Goal: Transaction & Acquisition: Purchase product/service

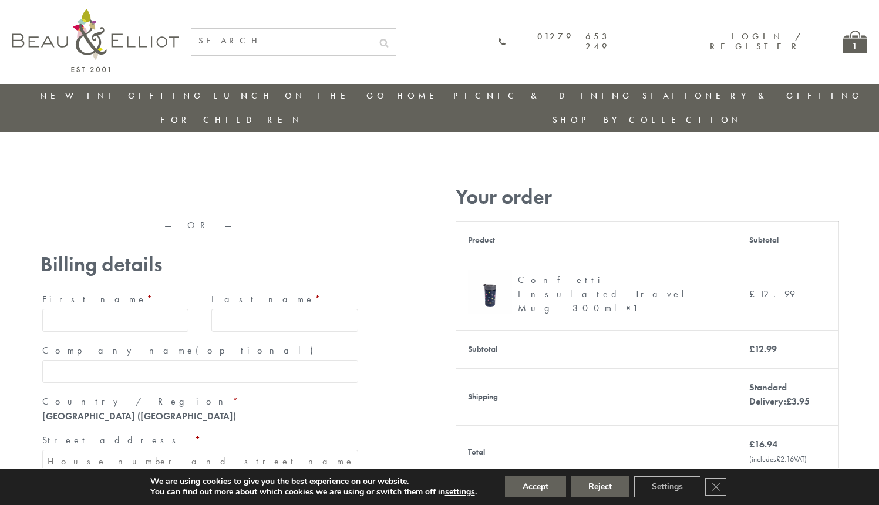
type input "[EMAIL_ADDRESS][DOMAIN_NAME]"
type input "[PERSON_NAME]"
type input "23, [GEOGRAPHIC_DATA], [GEOGRAPHIC_DATA]"
type input "[GEOGRAPHIC_DATA]"
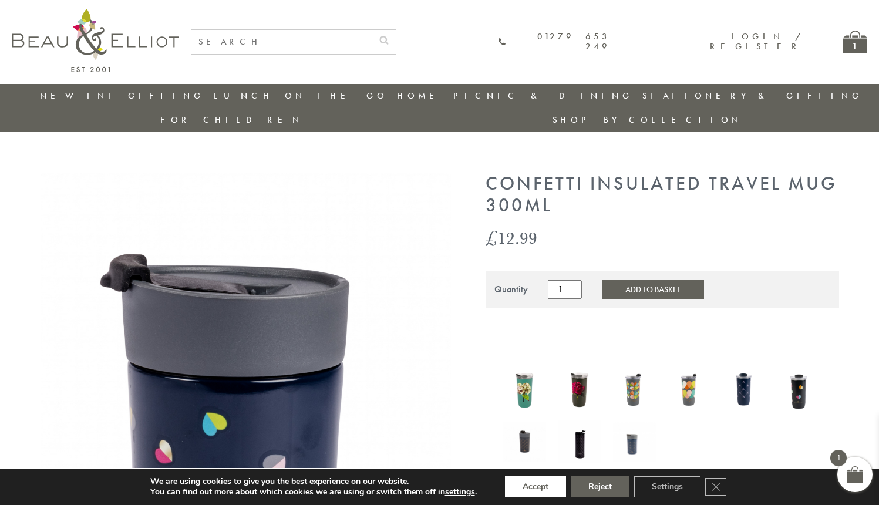
click at [536, 487] on button "Accept" at bounding box center [535, 486] width 61 height 21
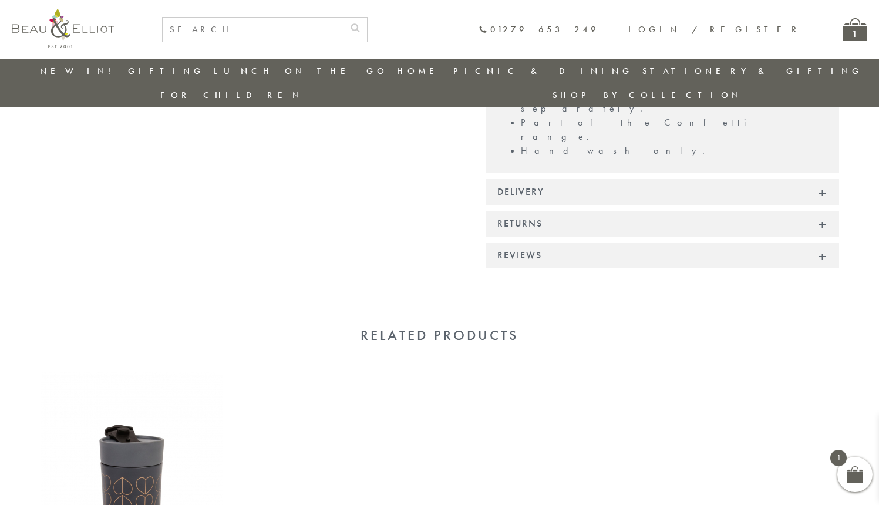
scroll to position [900, 0]
